Goal: Transaction & Acquisition: Purchase product/service

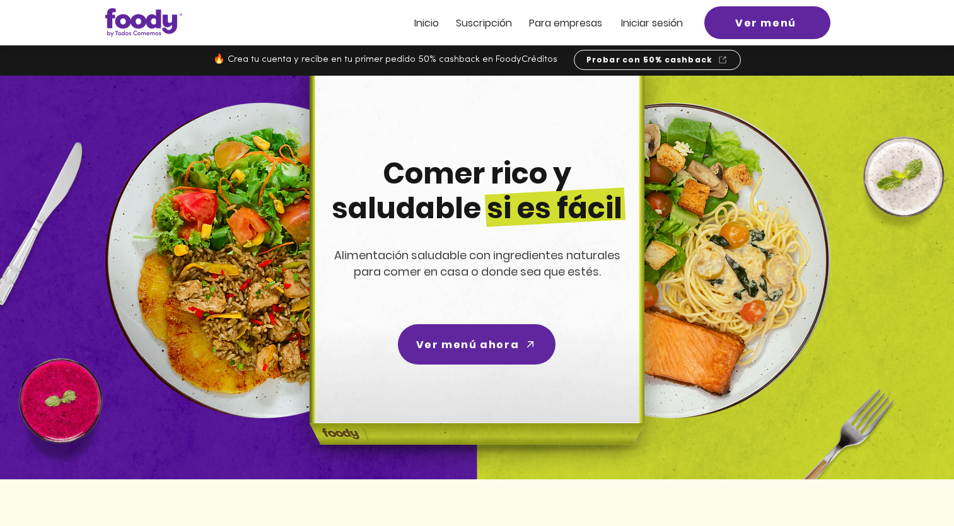
scroll to position [15, 0]
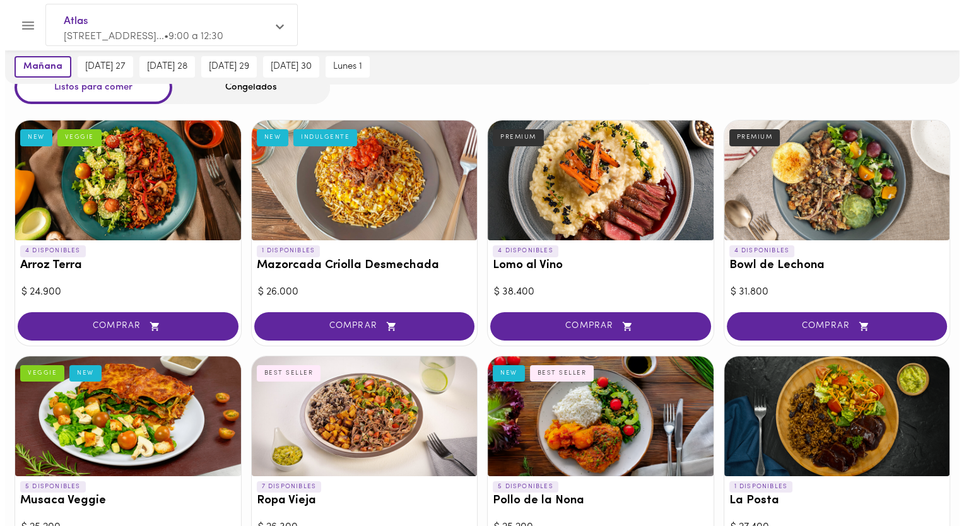
scroll to position [39, 0]
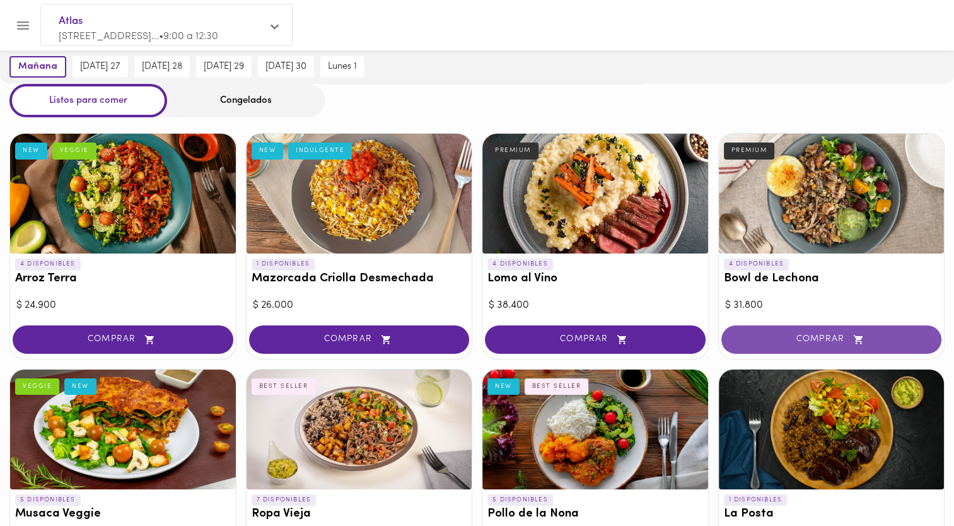
click at [841, 337] on span "COMPRAR" at bounding box center [831, 339] width 189 height 11
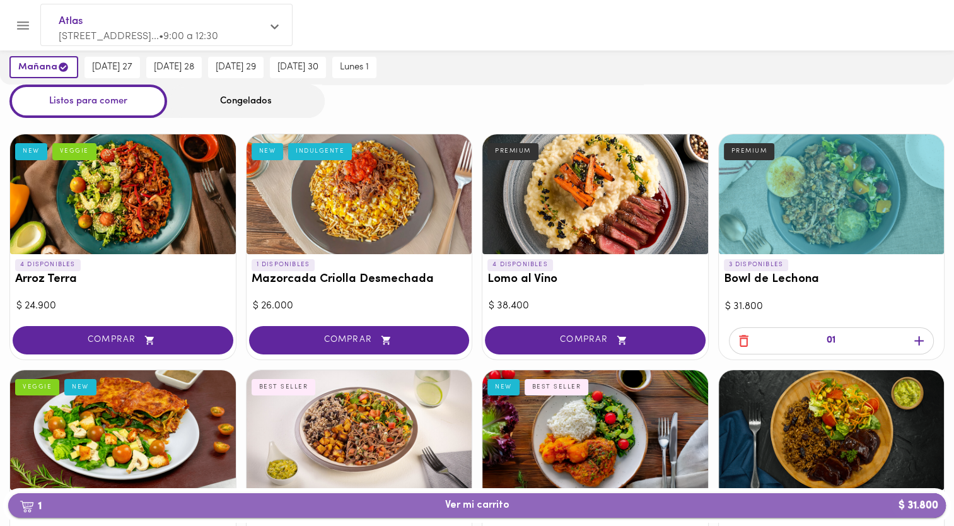
click at [732, 504] on span "1 Ver mi carrito $ 31.800" at bounding box center [477, 505] width 918 height 12
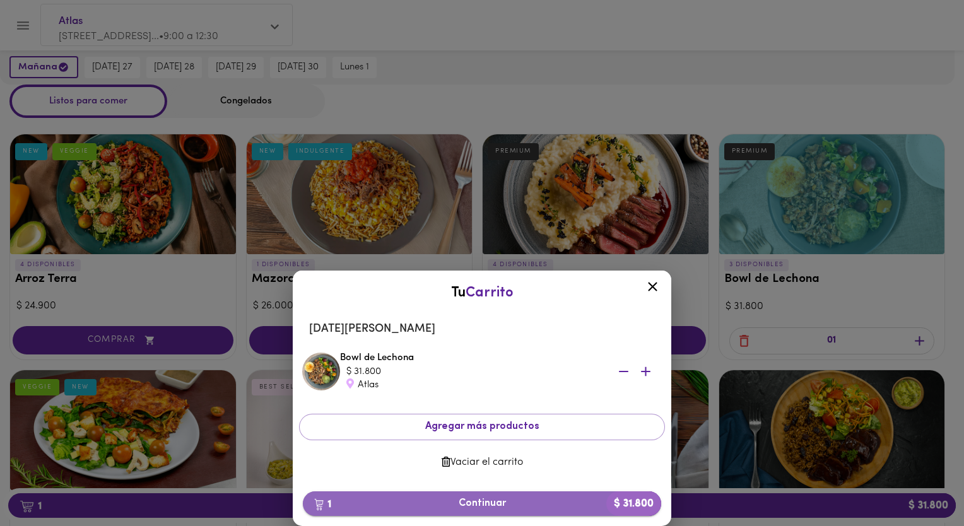
click at [459, 499] on span "1 Continuar $ 31.800" at bounding box center [482, 504] width 338 height 12
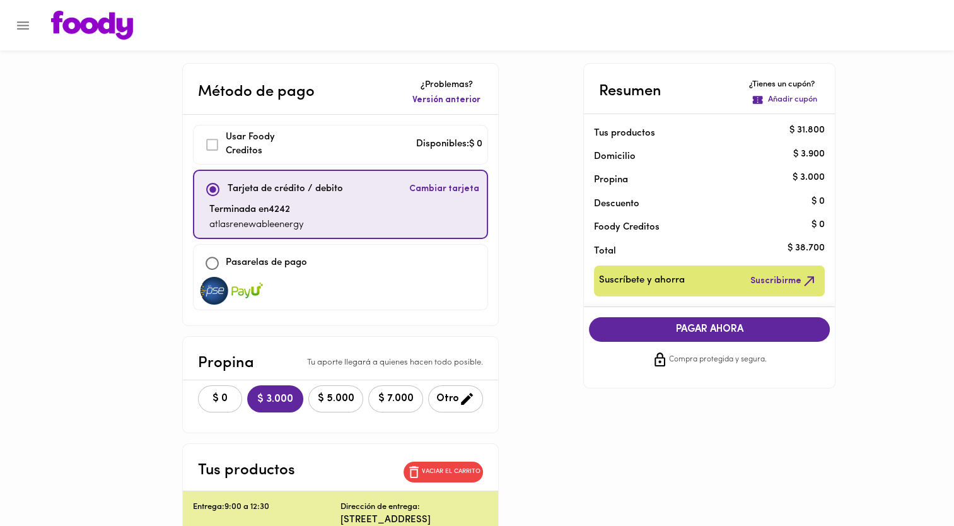
click at [206, 397] on span "$ 0" at bounding box center [220, 399] width 28 height 12
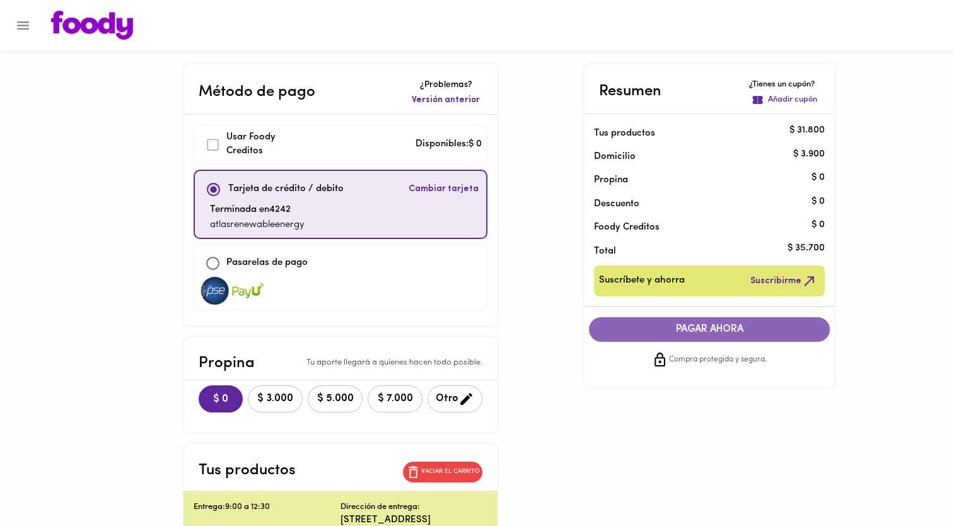
click at [707, 330] on span "PAGAR AHORA" at bounding box center [710, 330] width 216 height 12
